Goal: Task Accomplishment & Management: Manage account settings

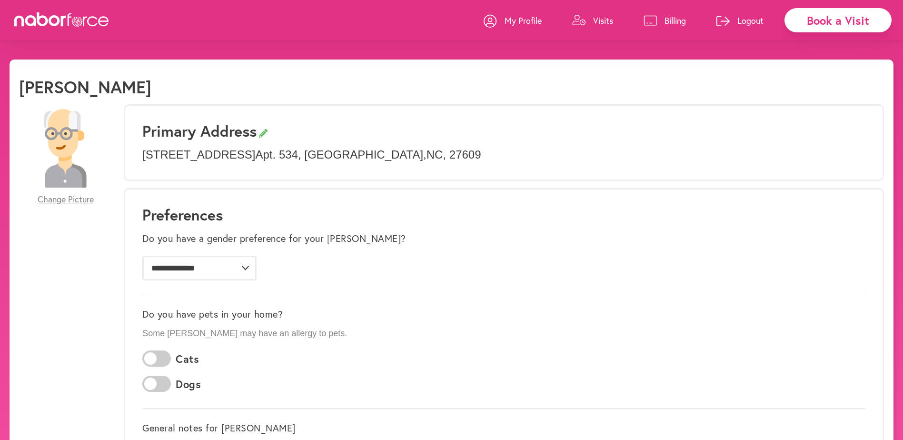
click at [598, 23] on p "Visits" at bounding box center [603, 20] width 20 height 11
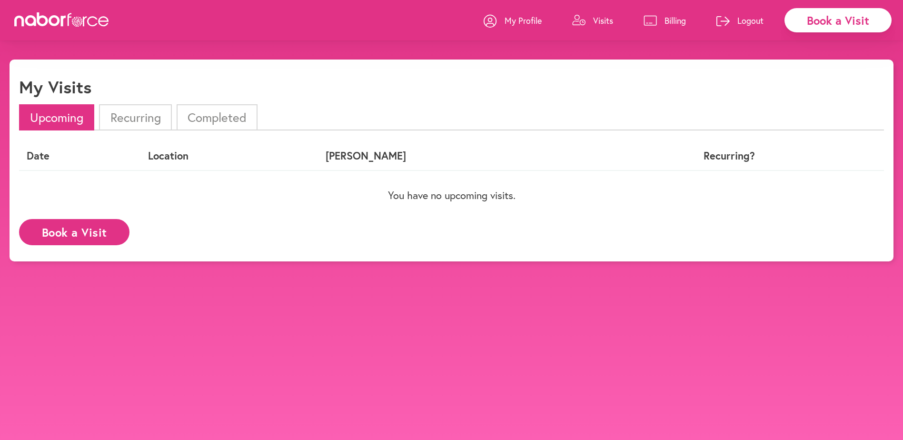
click at [63, 235] on button "Book a Visit" at bounding box center [74, 232] width 110 height 26
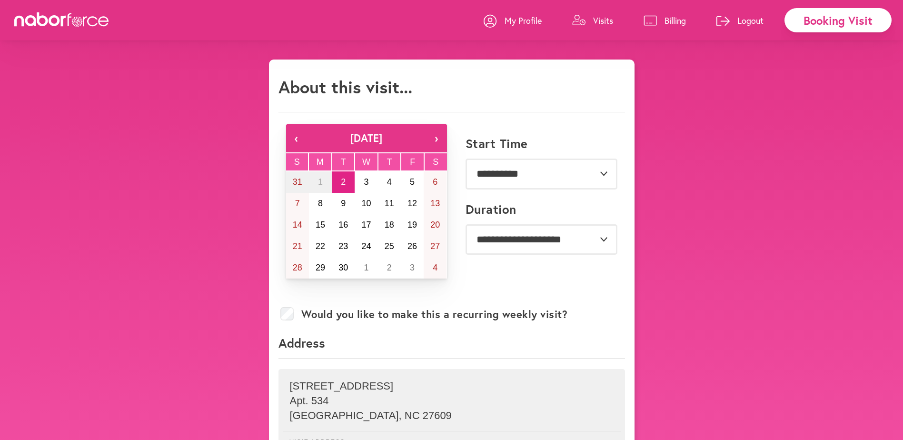
click at [670, 20] on p "Billing" at bounding box center [674, 20] width 21 height 11
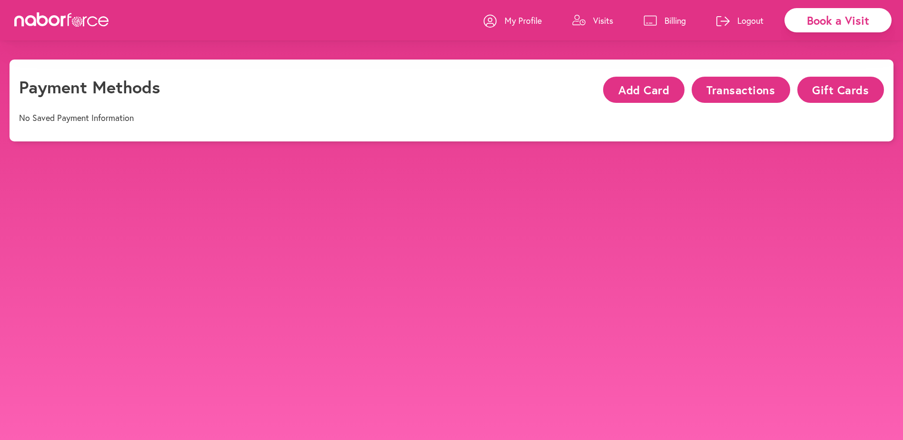
click at [752, 89] on button "Transactions" at bounding box center [740, 90] width 98 height 26
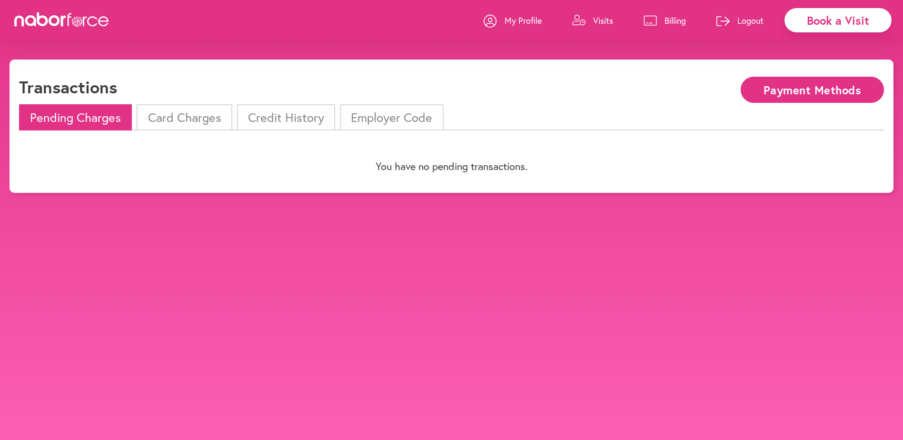
click at [177, 116] on li "Card Charges" at bounding box center [184, 117] width 95 height 26
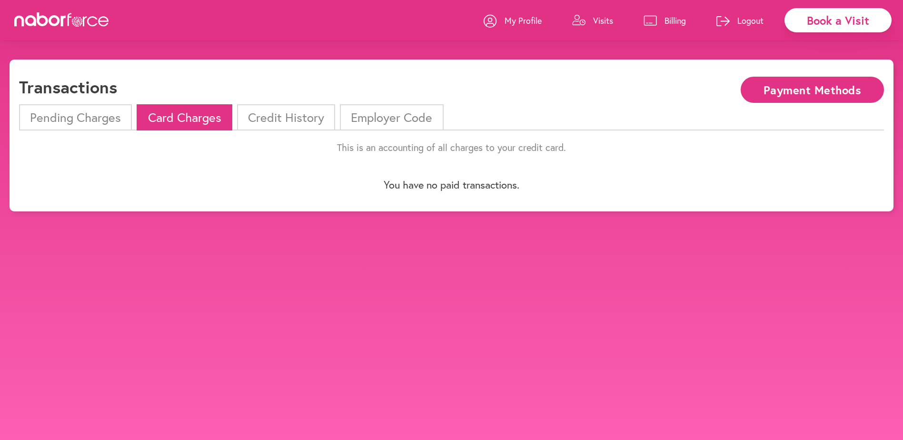
click at [53, 118] on li "Pending Charges" at bounding box center [75, 117] width 113 height 26
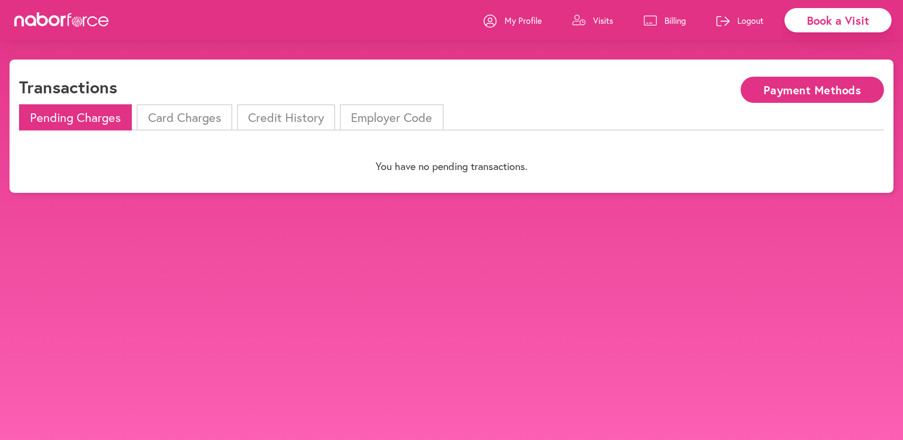
click at [777, 89] on button "Payment Methods" at bounding box center [811, 90] width 143 height 26
